Goal: Information Seeking & Learning: Learn about a topic

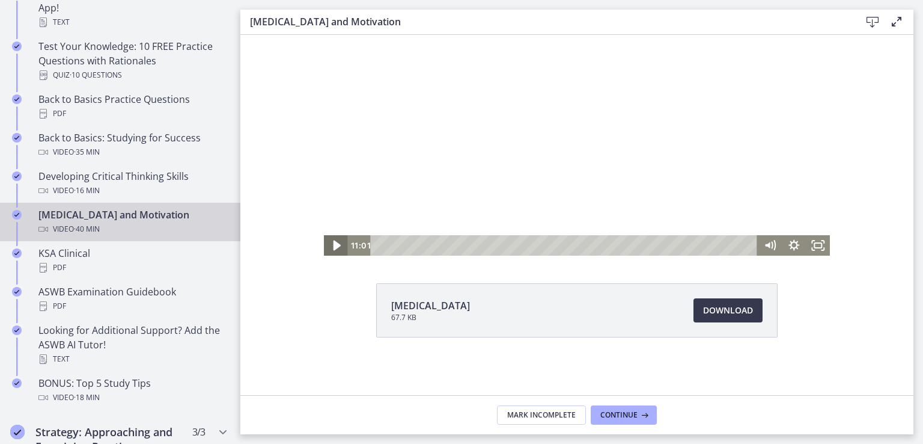
click at [333, 246] on icon "Play Video" at bounding box center [336, 245] width 7 height 10
click at [813, 245] on icon "Fullscreen" at bounding box center [818, 245] width 29 height 25
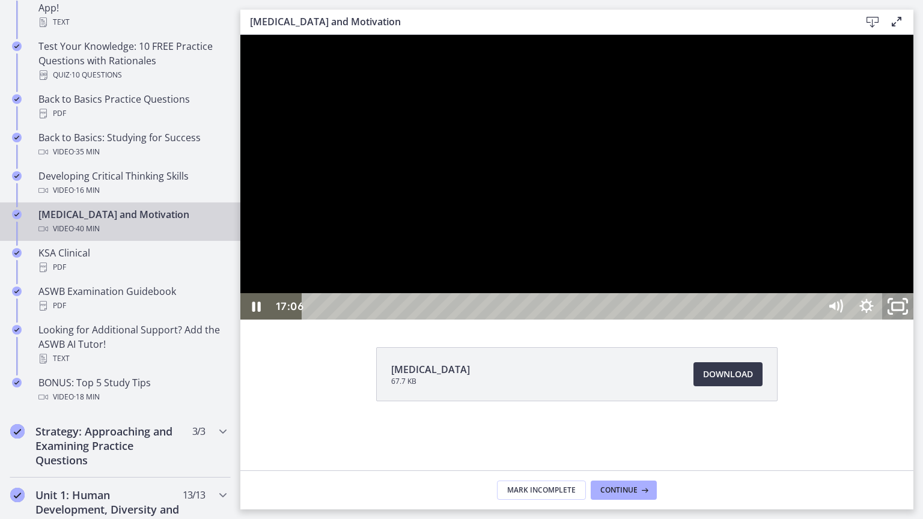
drag, startPoint x: 1151, startPoint y: 536, endPoint x: 1144, endPoint y: 532, distance: 8.4
click at [917, 323] on icon "Unfullscreen" at bounding box center [898, 307] width 37 height 32
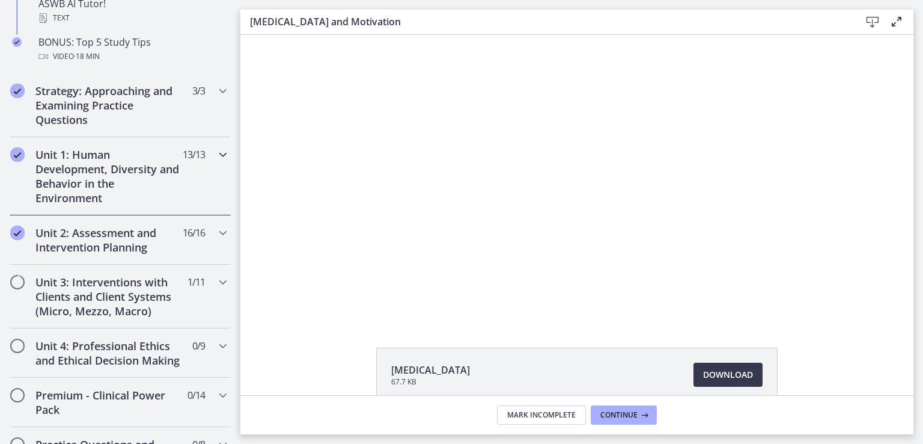
scroll to position [340, 0]
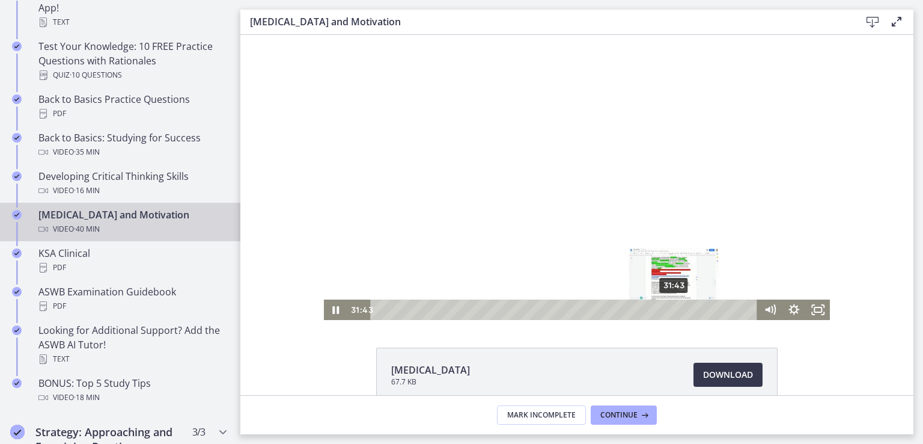
click at [669, 311] on div "31:43" at bounding box center [566, 309] width 373 height 20
click at [707, 307] on div "35:40" at bounding box center [566, 309] width 373 height 20
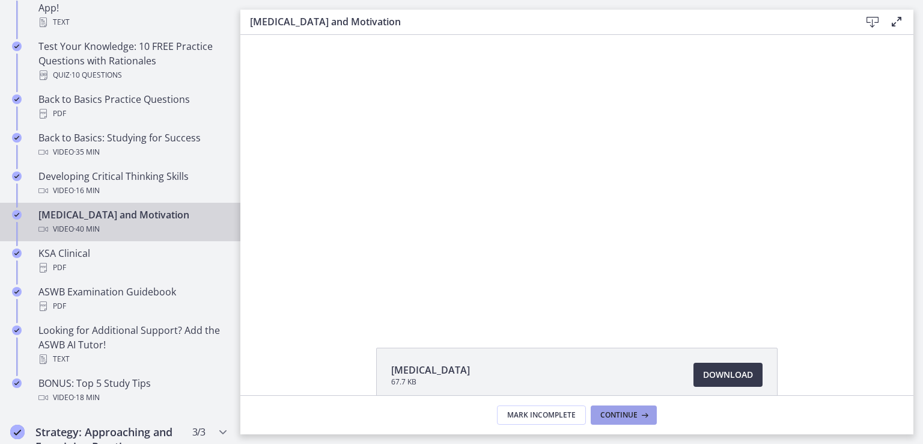
click at [630, 414] on span "Continue" at bounding box center [619, 415] width 37 height 10
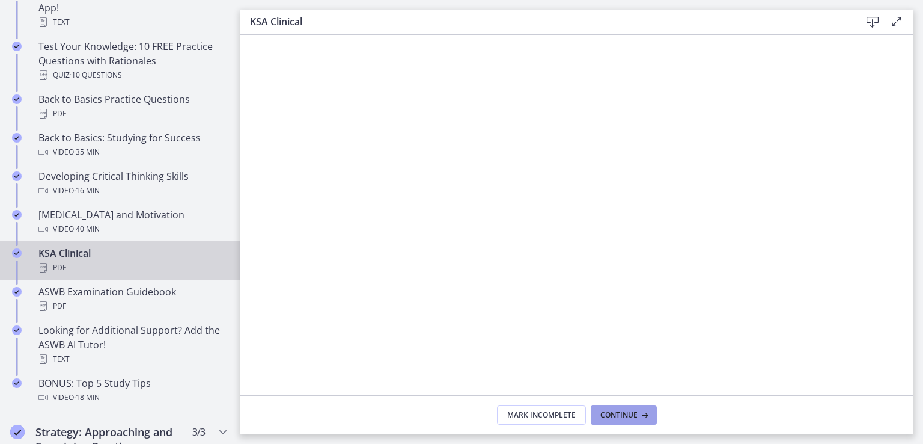
click at [622, 405] on button "Continue" at bounding box center [624, 414] width 66 height 19
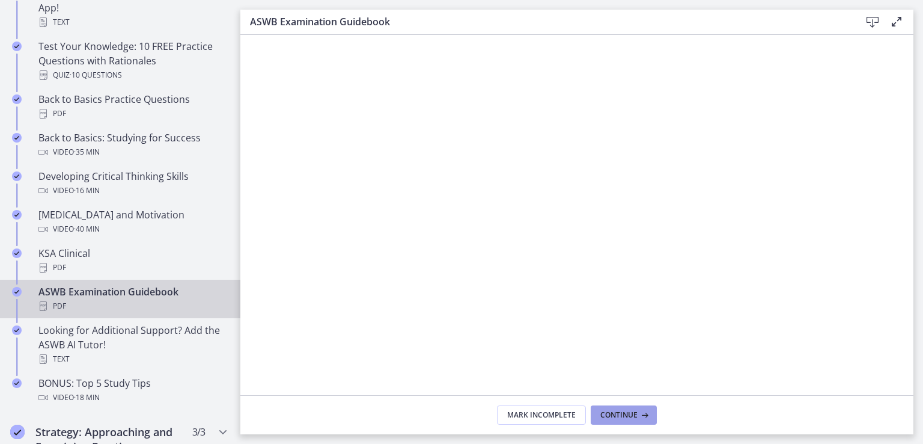
click at [624, 414] on span "Continue" at bounding box center [619, 415] width 37 height 10
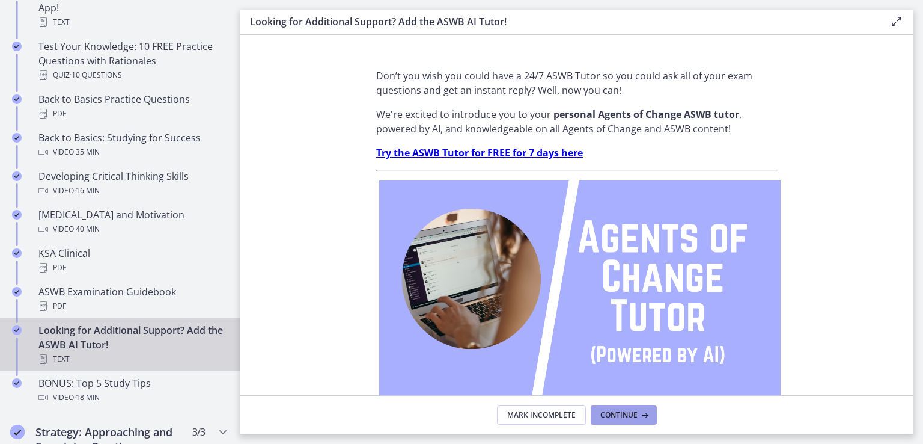
click at [623, 412] on span "Continue" at bounding box center [619, 415] width 37 height 10
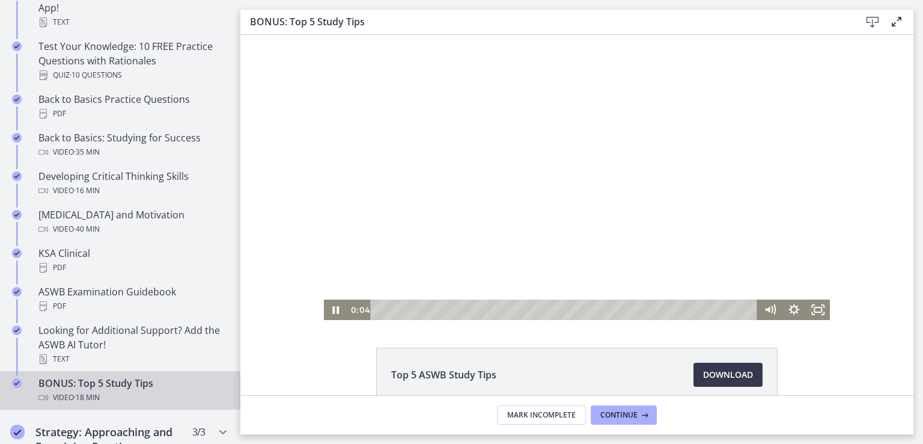
scroll to position [64, 0]
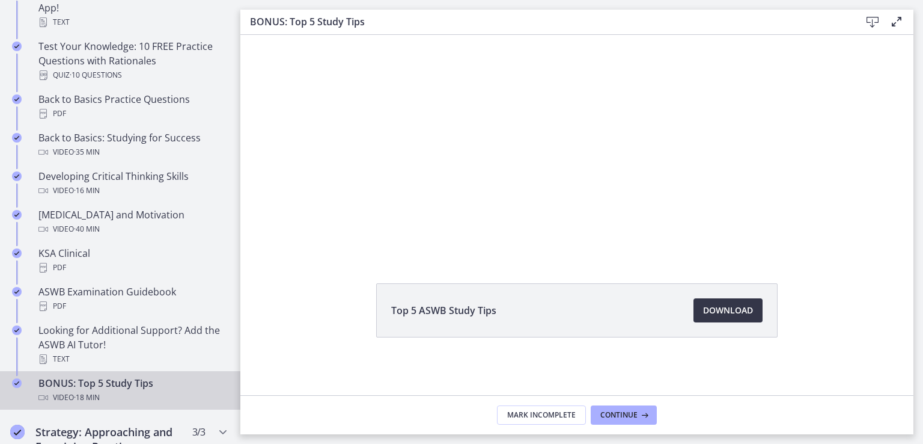
click at [728, 309] on span "Download Opens in a new window" at bounding box center [728, 310] width 50 height 14
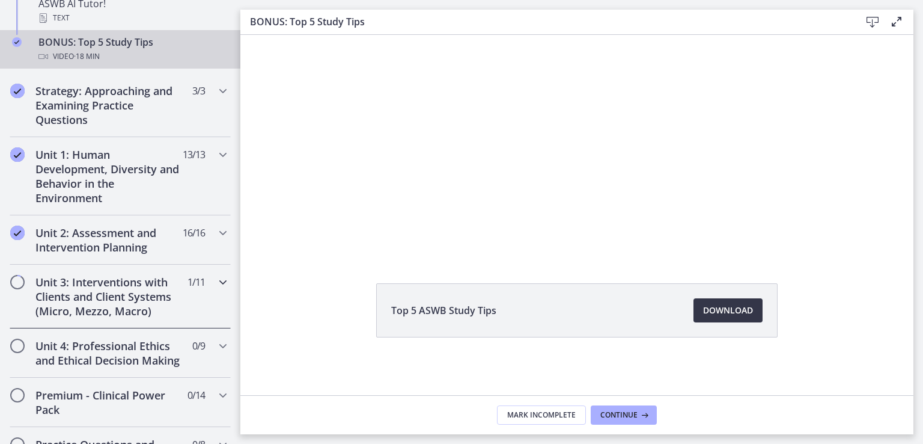
scroll to position [340, 0]
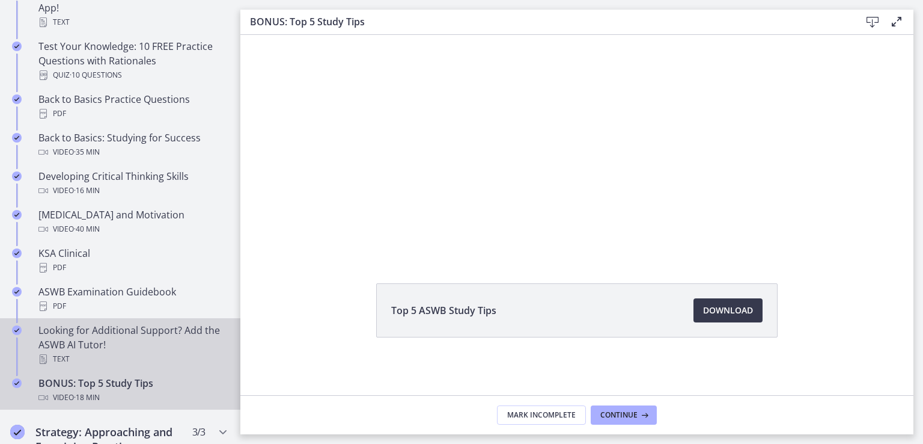
click at [94, 340] on div "Looking for Additional Support? Add the ASWB AI Tutor! Text" at bounding box center [132, 344] width 188 height 43
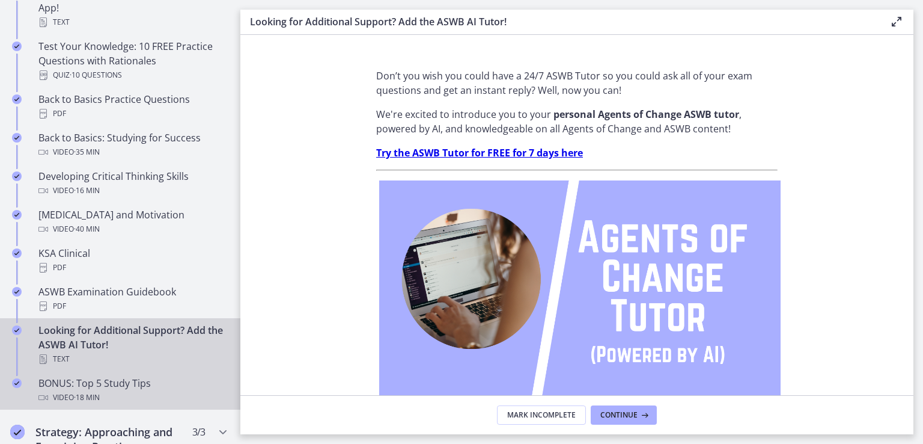
click at [123, 387] on div "BONUS: Top 5 Study Tips Video · 18 min" at bounding box center [132, 390] width 188 height 29
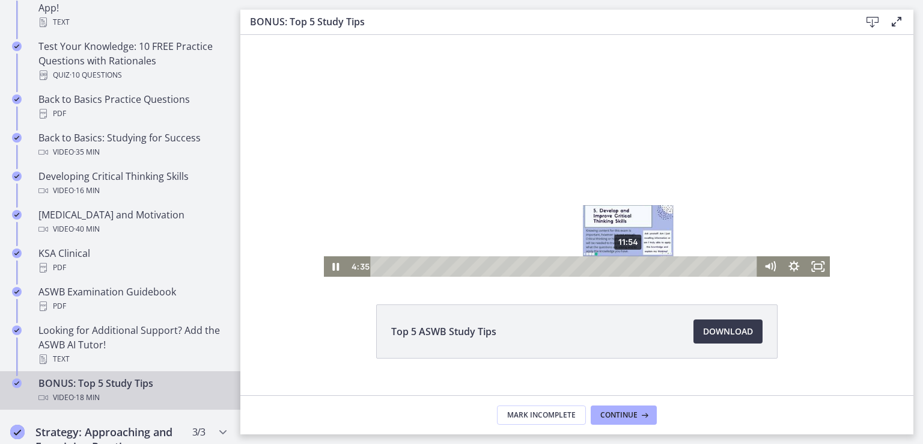
scroll to position [64, 0]
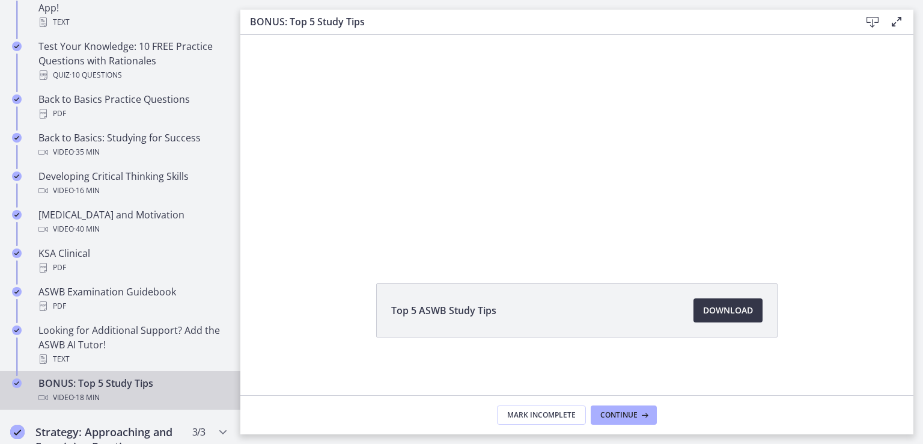
click at [728, 311] on span "Download Opens in a new window" at bounding box center [728, 310] width 50 height 14
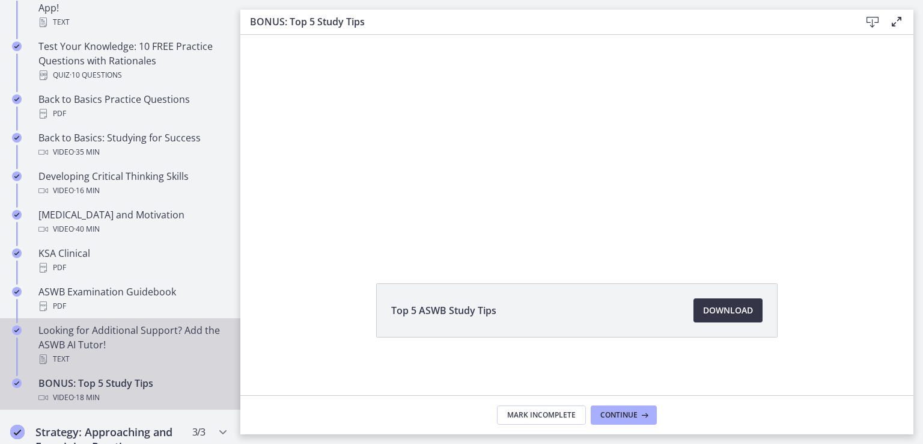
scroll to position [681, 0]
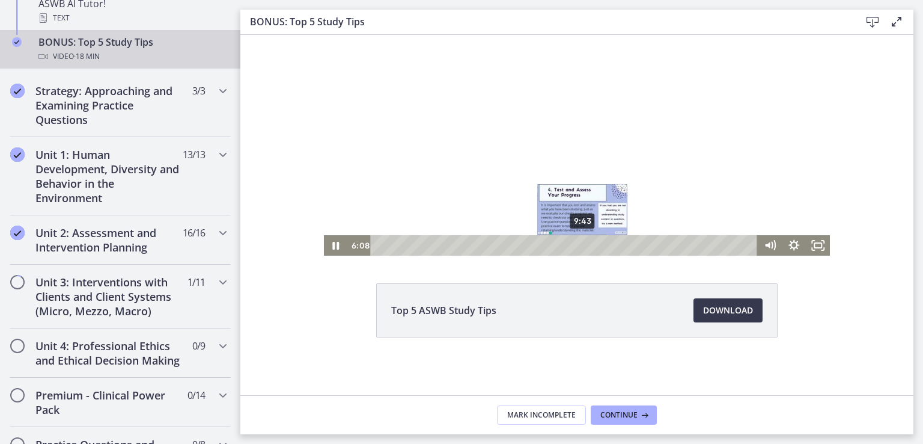
click at [579, 243] on div "9:43" at bounding box center [566, 245] width 373 height 20
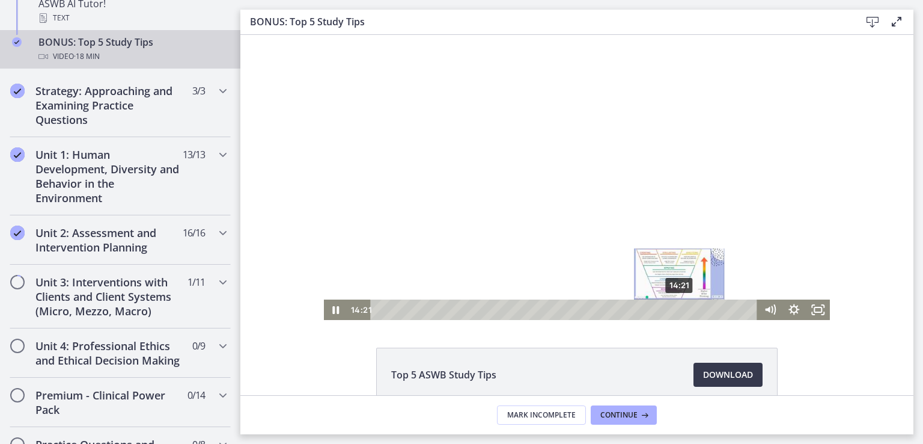
click at [676, 307] on div "14:21" at bounding box center [566, 309] width 373 height 20
click at [670, 310] on div "14:03" at bounding box center [566, 309] width 373 height 20
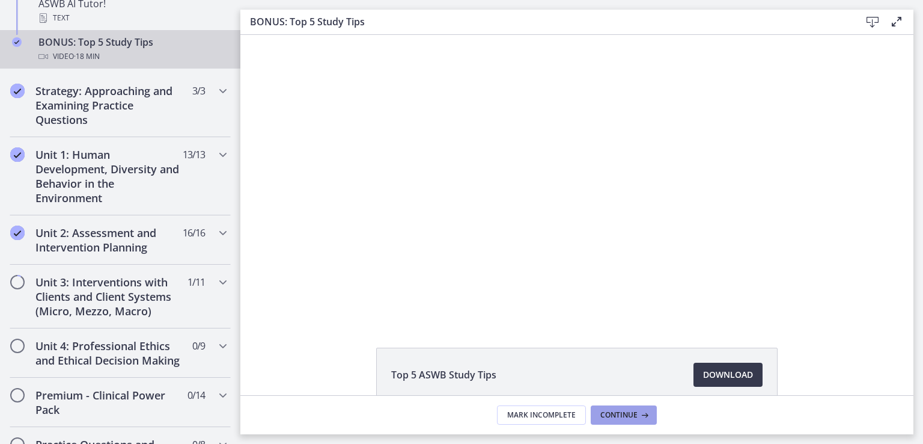
click at [623, 411] on span "Continue" at bounding box center [619, 415] width 37 height 10
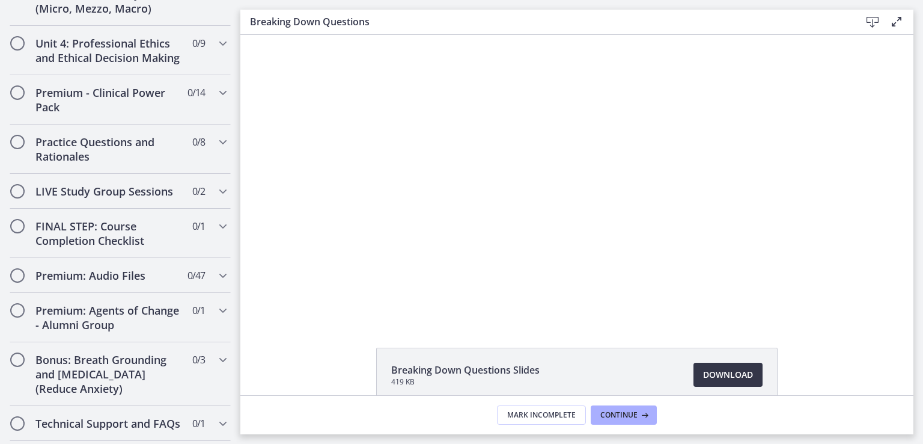
click at [726, 369] on span "Download Opens in a new window" at bounding box center [728, 374] width 50 height 14
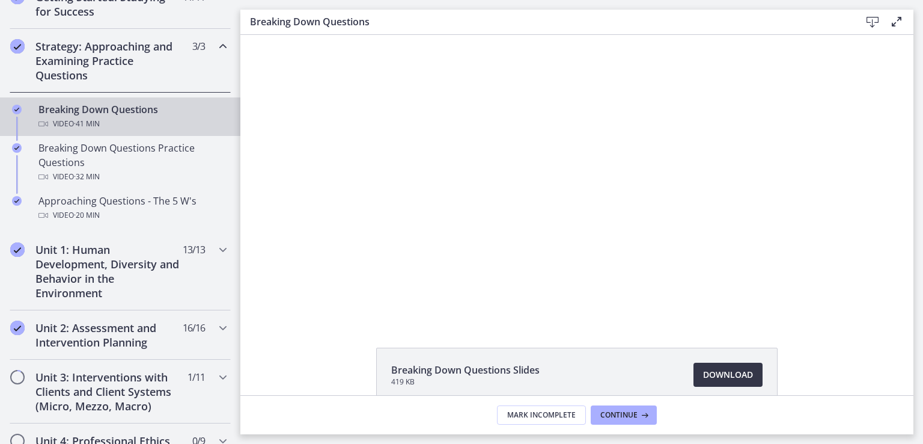
scroll to position [239, 0]
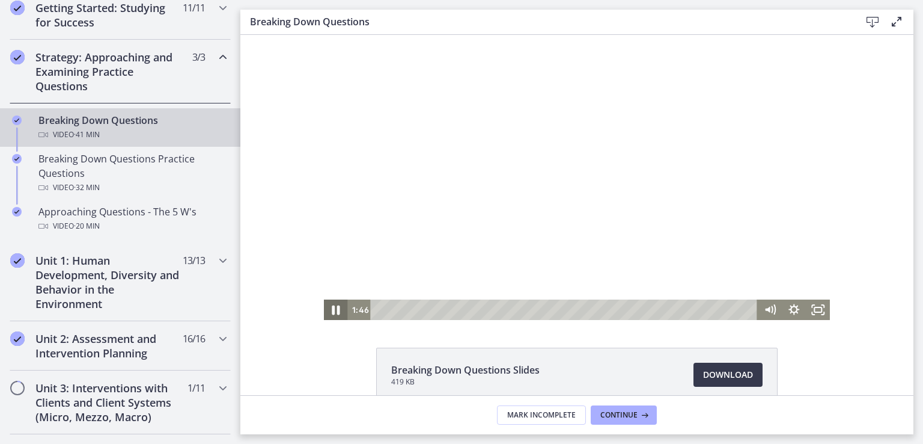
click at [333, 308] on icon "Pause" at bounding box center [336, 310] width 8 height 10
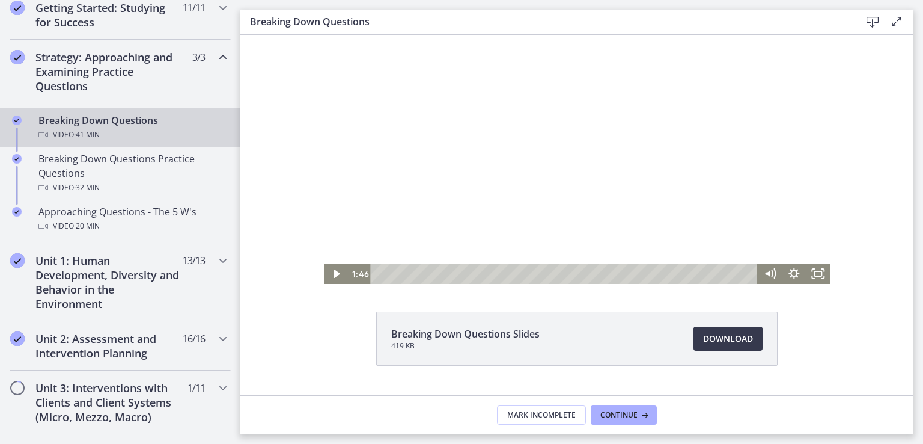
scroll to position [64, 0]
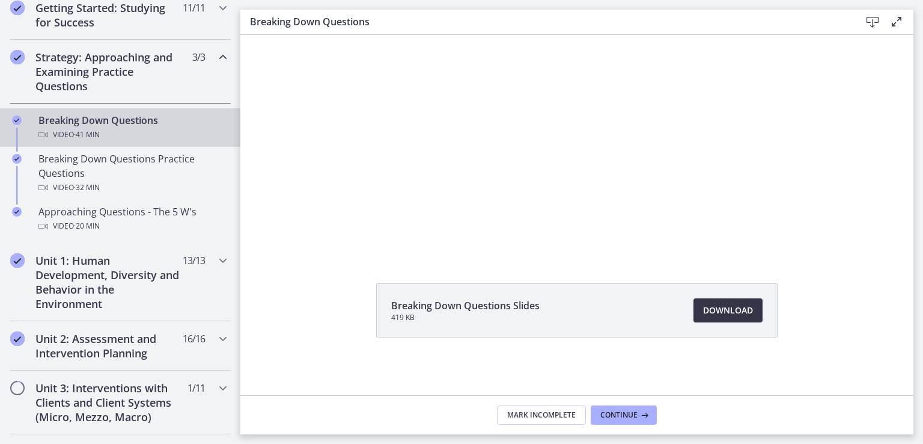
click at [709, 314] on span "Download Opens in a new window" at bounding box center [728, 310] width 50 height 14
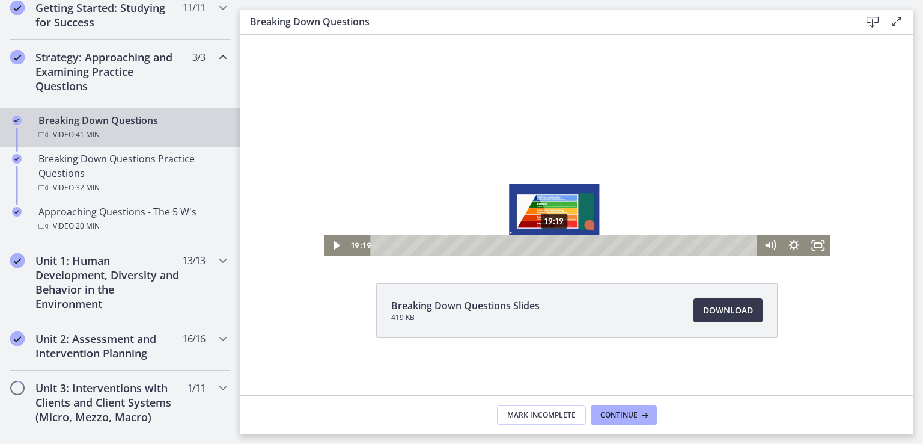
click at [549, 248] on div "19:19" at bounding box center [566, 245] width 373 height 20
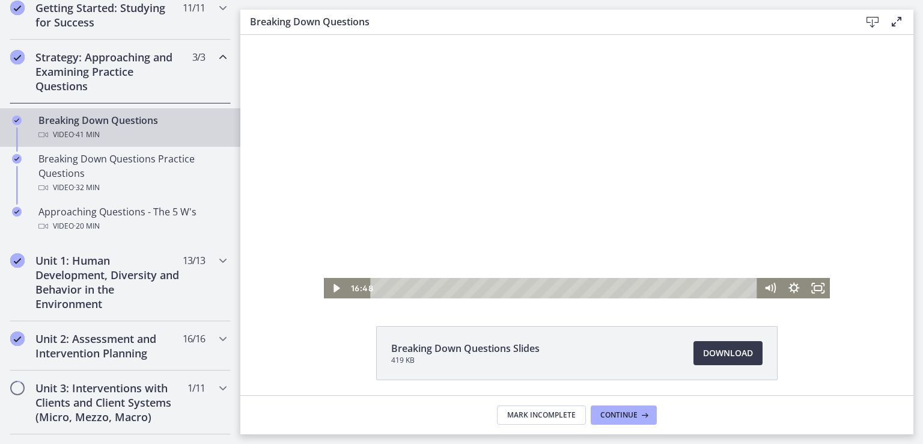
scroll to position [0, 0]
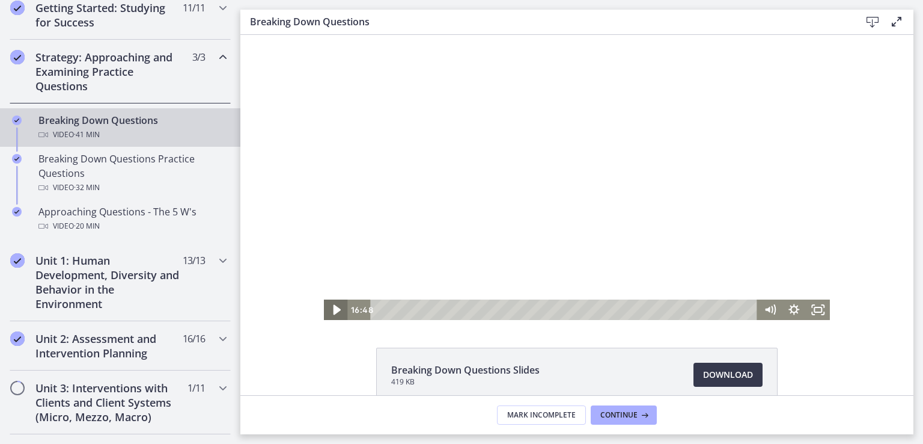
drag, startPoint x: 329, startPoint y: 307, endPoint x: 322, endPoint y: 316, distance: 11.5
click at [326, 310] on icon "Play Video" at bounding box center [336, 310] width 29 height 25
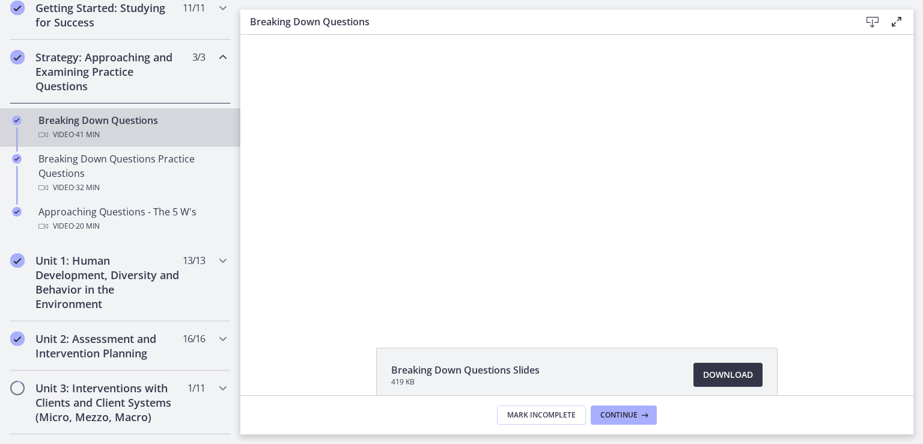
drag, startPoint x: 720, startPoint y: 382, endPoint x: 726, endPoint y: 373, distance: 10.8
click at [720, 381] on link "Download Opens in a new window" at bounding box center [728, 375] width 69 height 24
click at [626, 414] on span "Continue" at bounding box center [619, 415] width 37 height 10
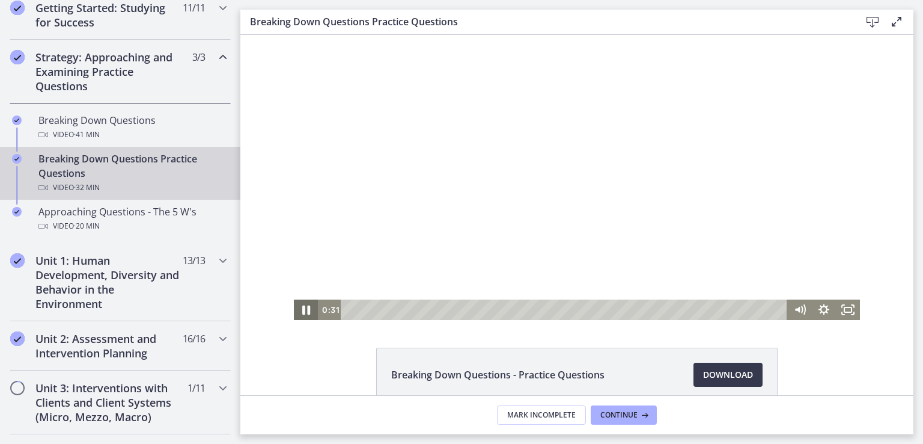
click at [301, 306] on icon "Pause" at bounding box center [306, 310] width 29 height 25
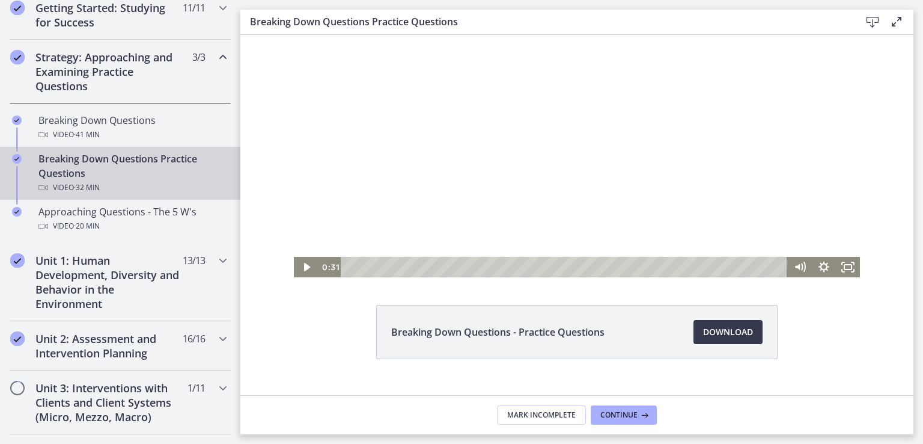
scroll to position [64, 0]
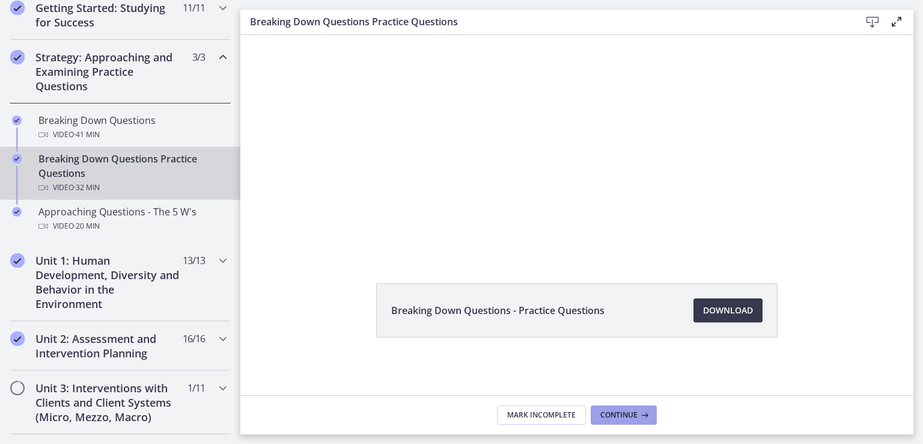
click at [632, 410] on span "Continue" at bounding box center [619, 415] width 37 height 10
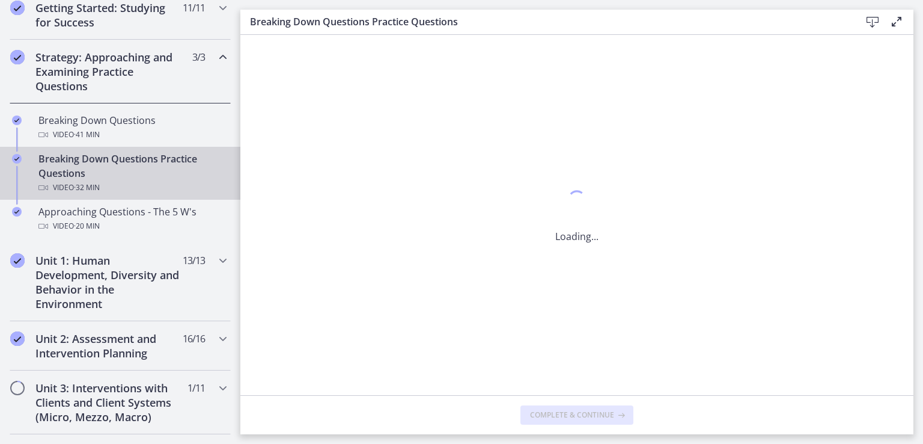
scroll to position [0, 0]
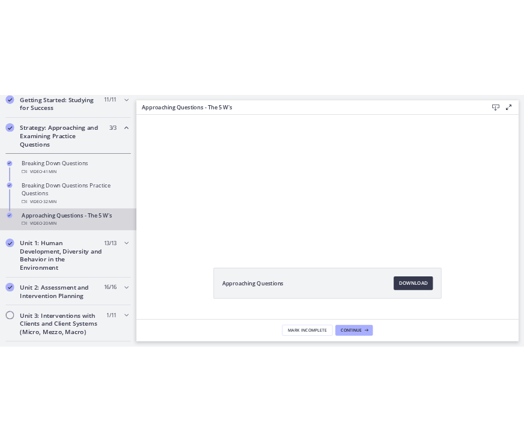
scroll to position [64, 0]
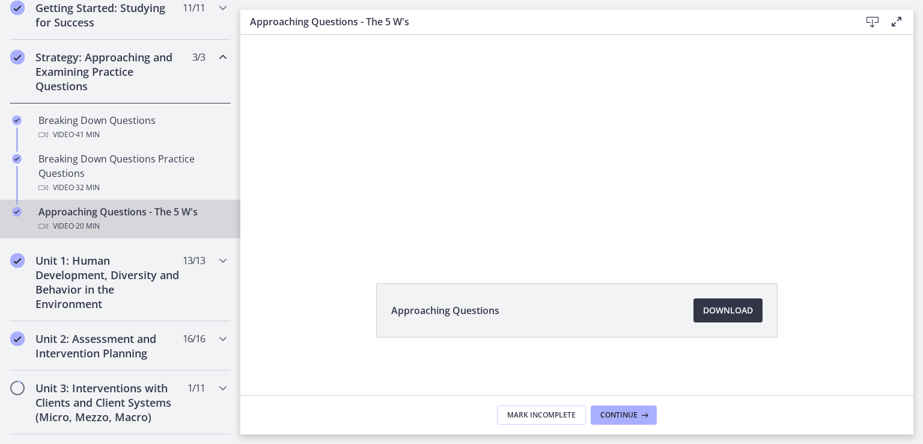
click at [712, 313] on span "Download Opens in a new window" at bounding box center [728, 310] width 50 height 14
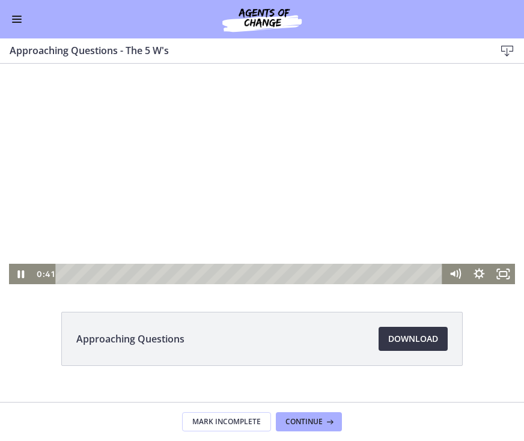
scroll to position [237, 0]
